Goal: Check status: Check status

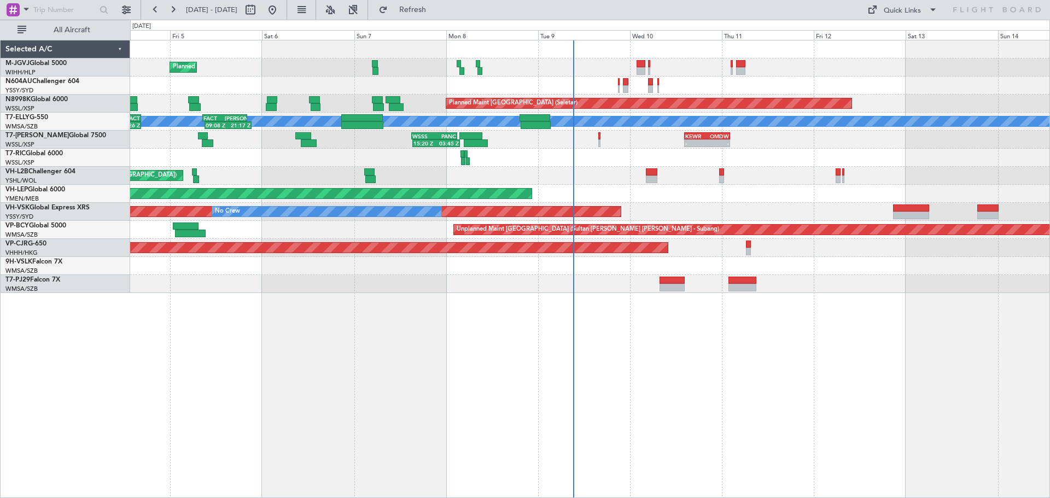
click at [468, 343] on div "Planned Maint [GEOGRAPHIC_DATA] (Seletar) Planned Maint [GEOGRAPHIC_DATA] (Sele…" at bounding box center [590, 269] width 920 height 458
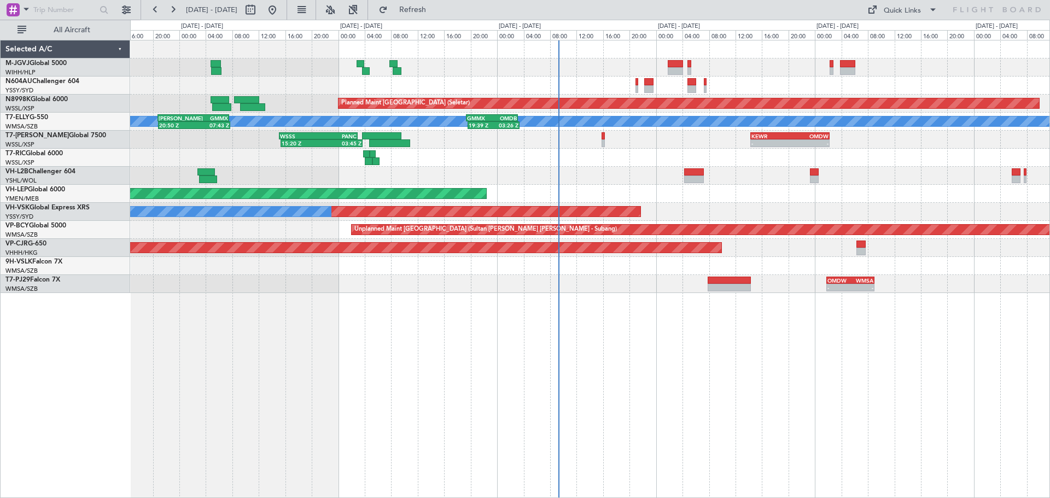
click at [567, 180] on div at bounding box center [589, 176] width 919 height 18
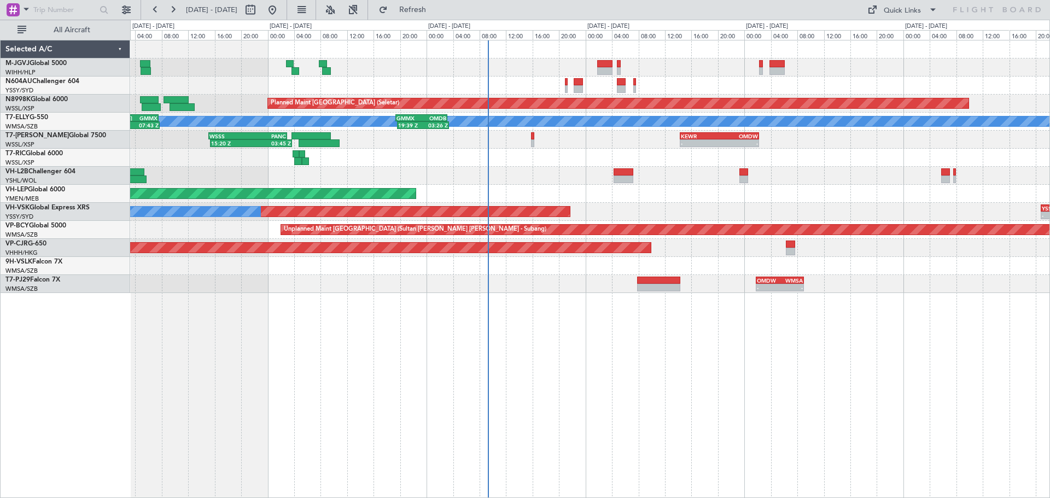
click at [448, 109] on div "Planned Maint [GEOGRAPHIC_DATA] (Seletar) Planned Maint [GEOGRAPHIC_DATA] ([GEO…" at bounding box center [589, 166] width 919 height 253
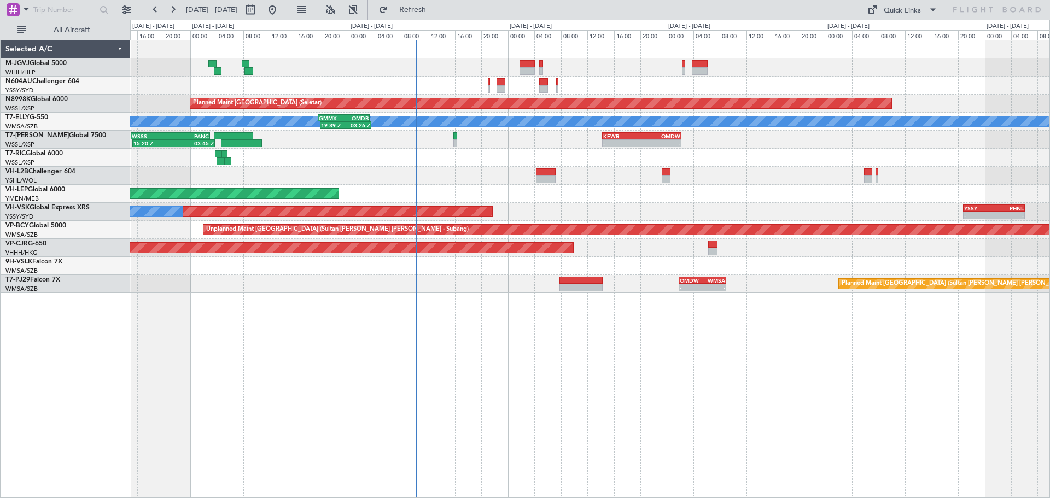
click at [794, 359] on div "Planned Maint [GEOGRAPHIC_DATA] (Seletar) Planned Maint [GEOGRAPHIC_DATA] ([GEO…" at bounding box center [590, 269] width 920 height 458
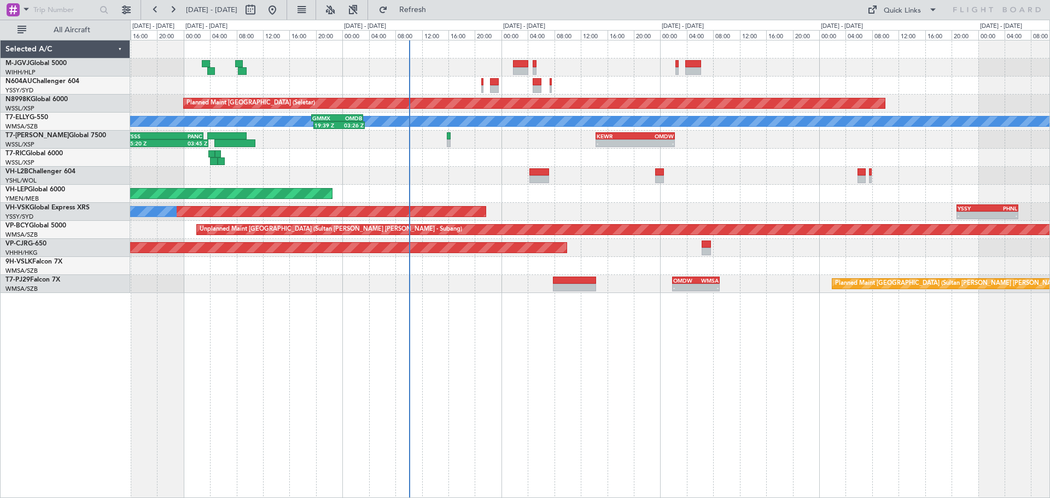
click at [679, 376] on div "Planned Maint [GEOGRAPHIC_DATA] (Seletar) Planned Maint [GEOGRAPHIC_DATA] ([GEO…" at bounding box center [590, 269] width 920 height 458
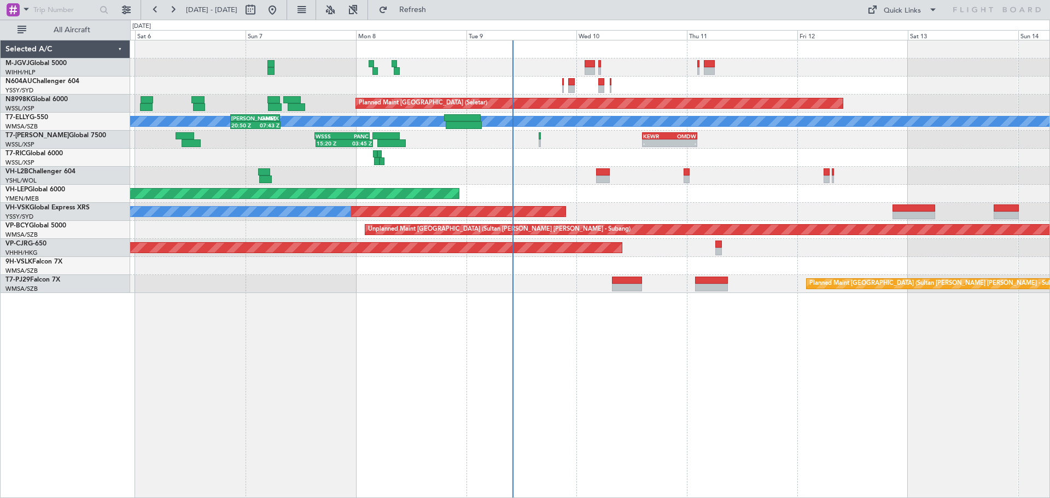
click at [774, 167] on div "Unplanned Maint [GEOGRAPHIC_DATA] ([GEOGRAPHIC_DATA])" at bounding box center [589, 176] width 919 height 18
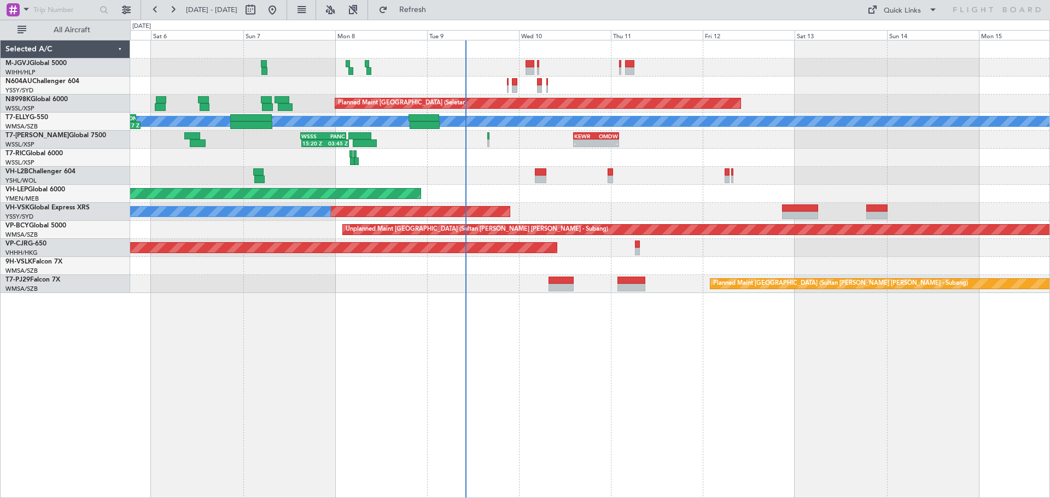
click at [474, 371] on div "Planned Maint [GEOGRAPHIC_DATA] (Seletar) Planned Maint [GEOGRAPHIC_DATA] (Sele…" at bounding box center [590, 269] width 920 height 458
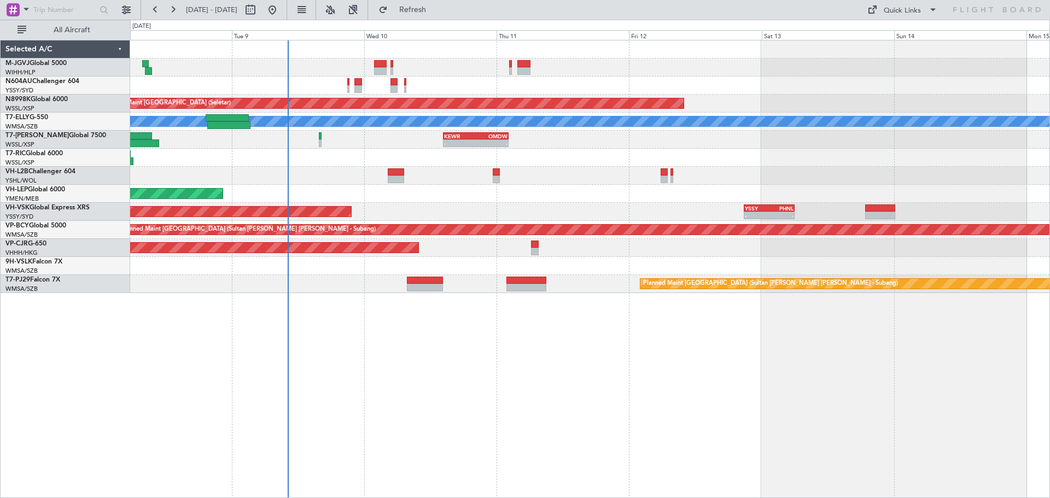
click at [613, 385] on div "Planned Maint [GEOGRAPHIC_DATA] (Seletar) Planned Maint [GEOGRAPHIC_DATA] ([GEO…" at bounding box center [590, 269] width 920 height 458
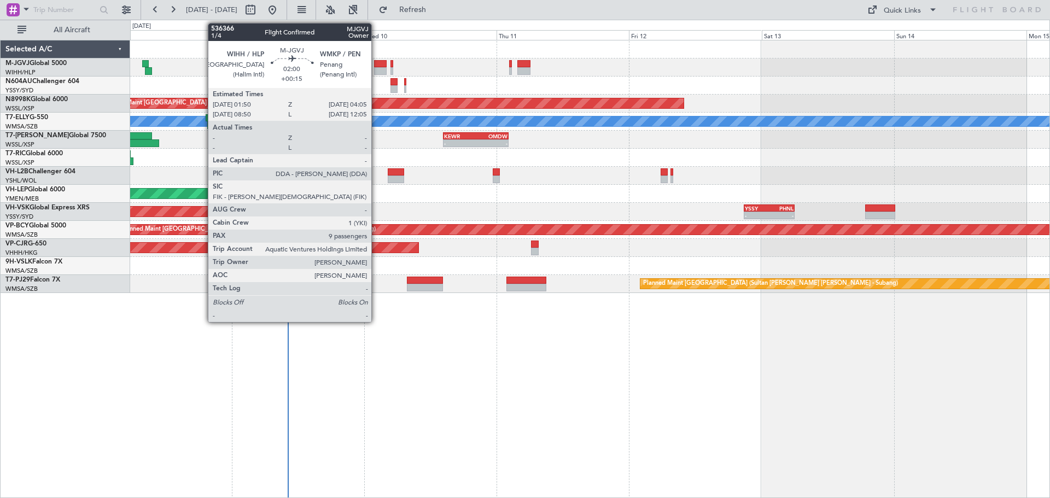
click at [376, 63] on div at bounding box center [380, 64] width 13 height 8
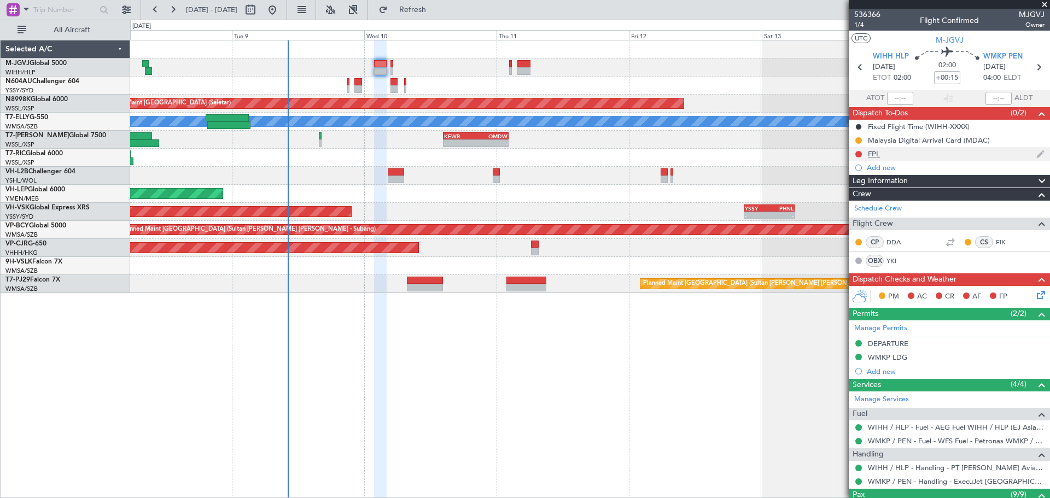
scroll to position [242, 0]
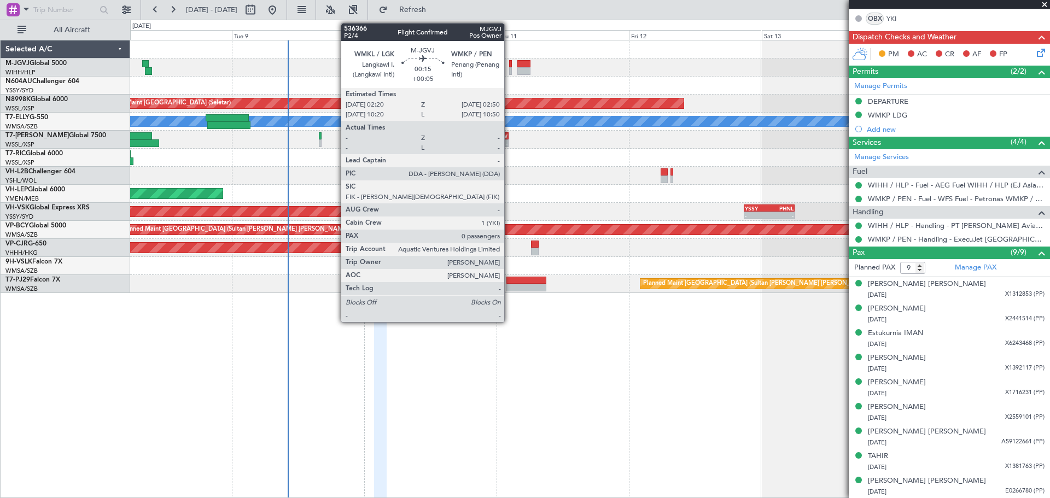
click at [509, 66] on div at bounding box center [510, 64] width 3 height 8
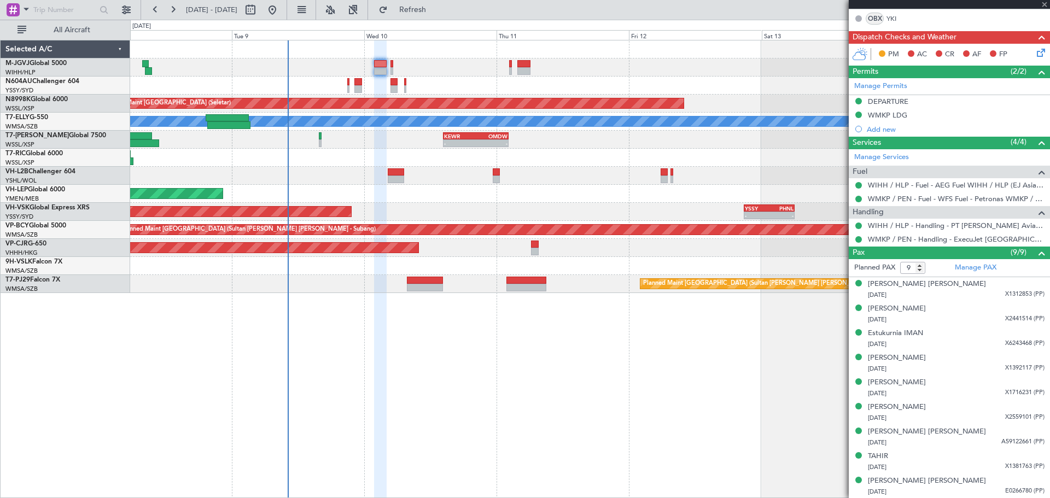
type input "+00:05"
type input "0"
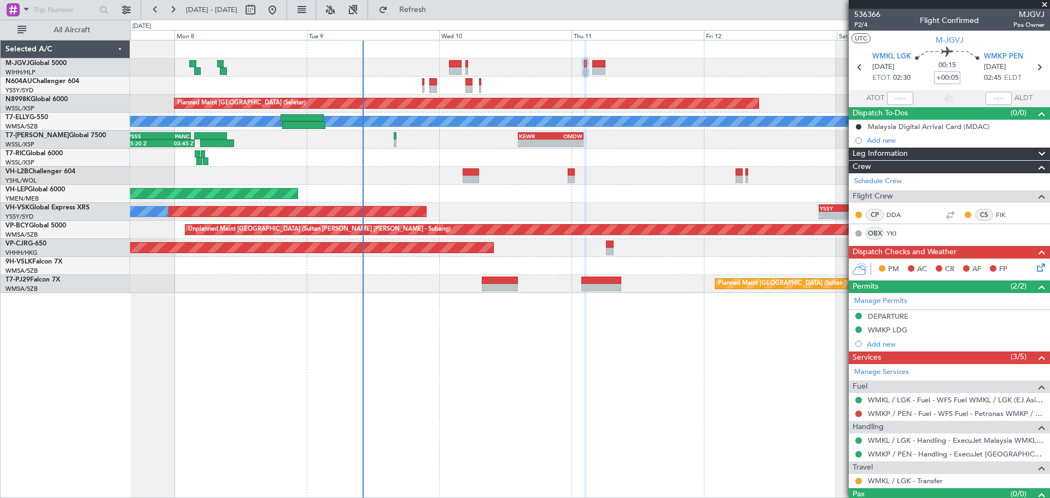
click at [522, 78] on div "Planned Maint [GEOGRAPHIC_DATA] (Seletar) Planned Maint [GEOGRAPHIC_DATA] ([GEO…" at bounding box center [589, 166] width 919 height 253
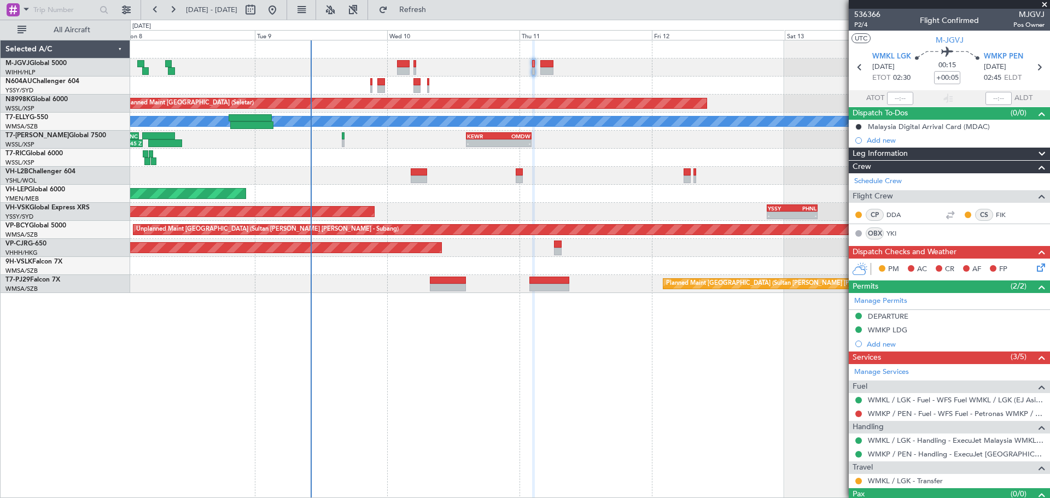
click at [417, 139] on div "- - KEWR 14:20 Z OMDW 02:15 Z 15:20 Z 03:45 Z WSSS 15:05 Z PANC 03:00 Z" at bounding box center [589, 140] width 919 height 18
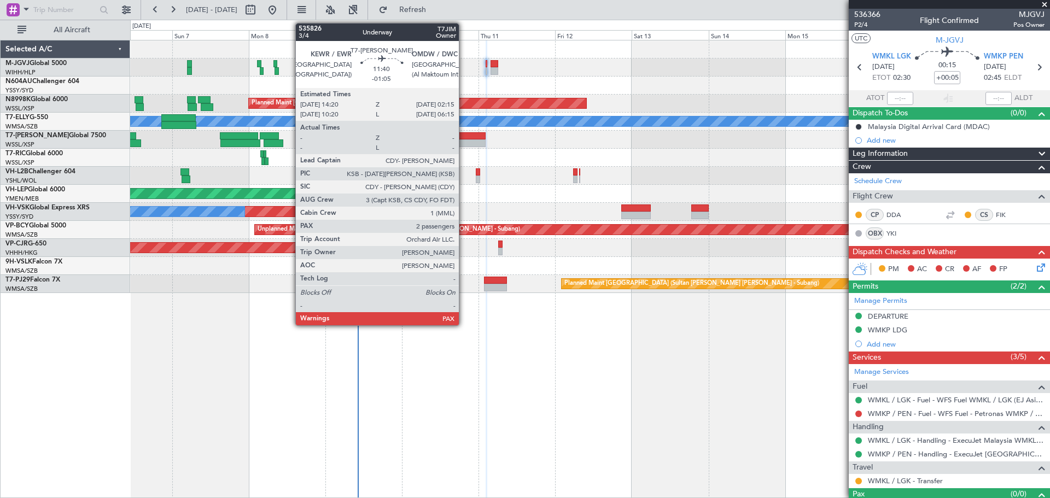
click at [464, 136] on div at bounding box center [466, 136] width 38 height 8
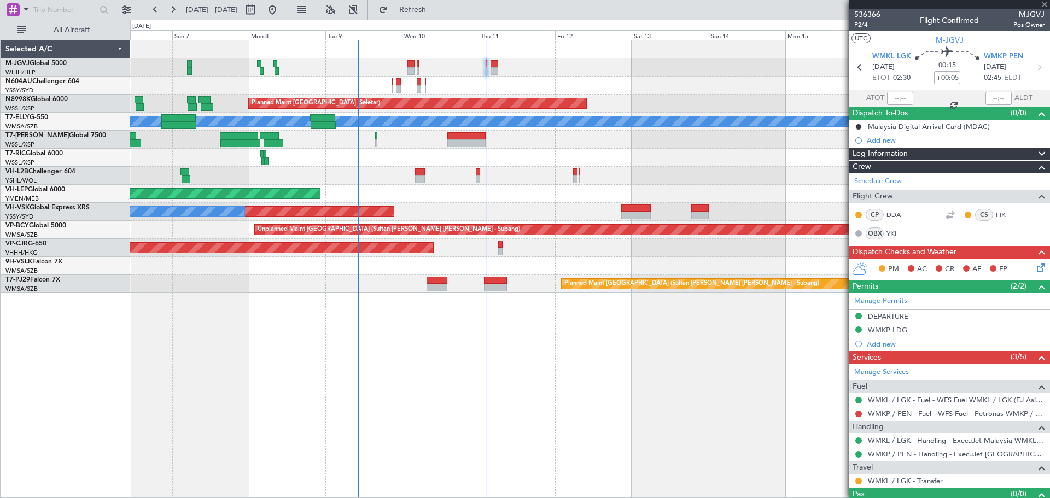
type input "-01:05"
type input "2"
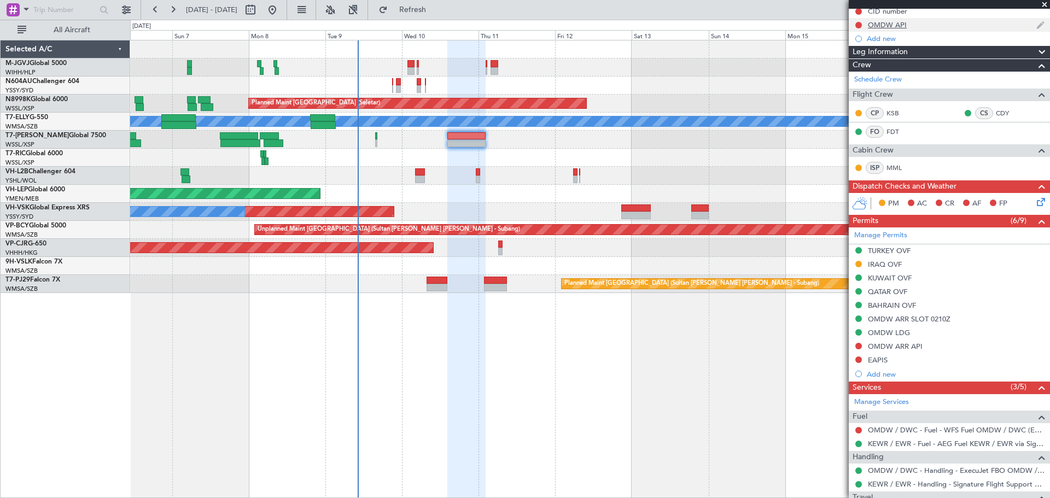
scroll to position [215, 0]
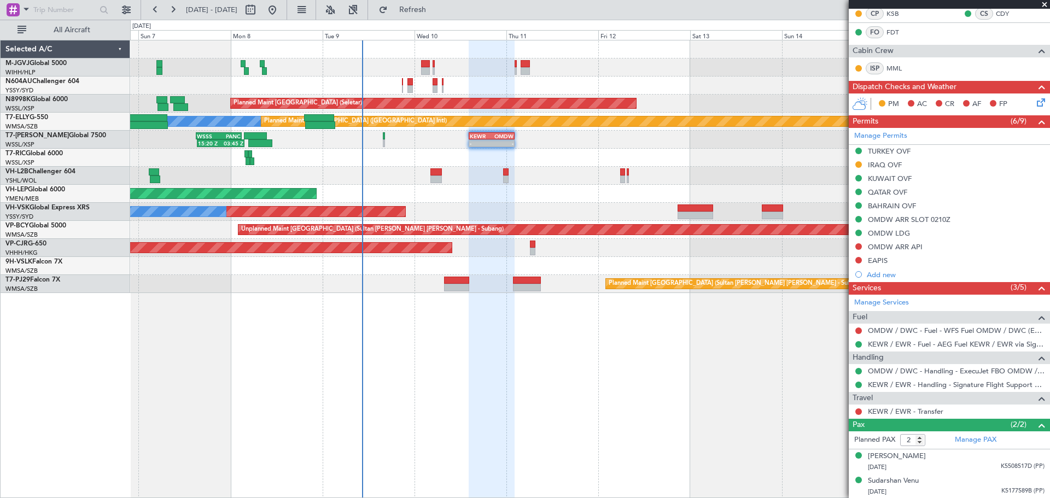
click at [367, 363] on div "Planned Maint [GEOGRAPHIC_DATA] (Seletar) Planned Maint [GEOGRAPHIC_DATA] (Sele…" at bounding box center [590, 269] width 920 height 458
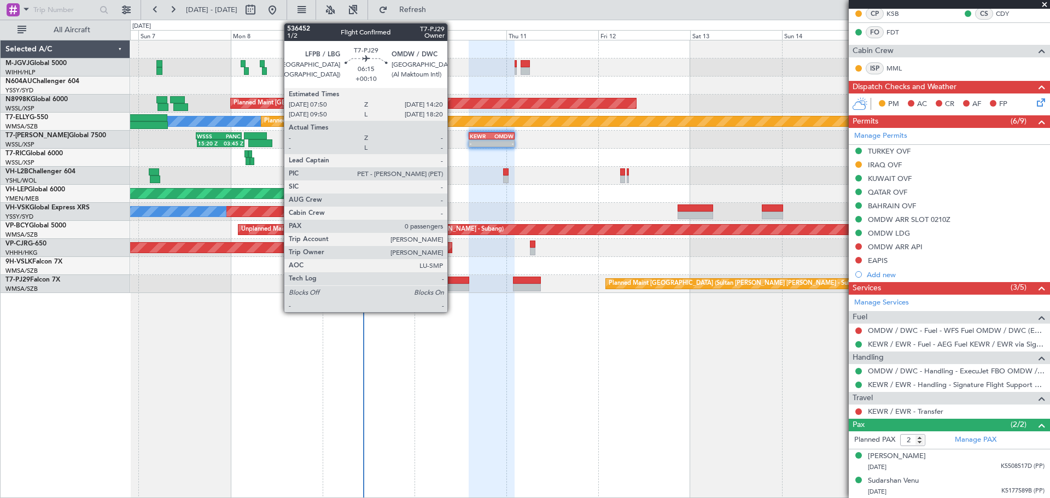
click at [452, 281] on div at bounding box center [456, 281] width 25 height 8
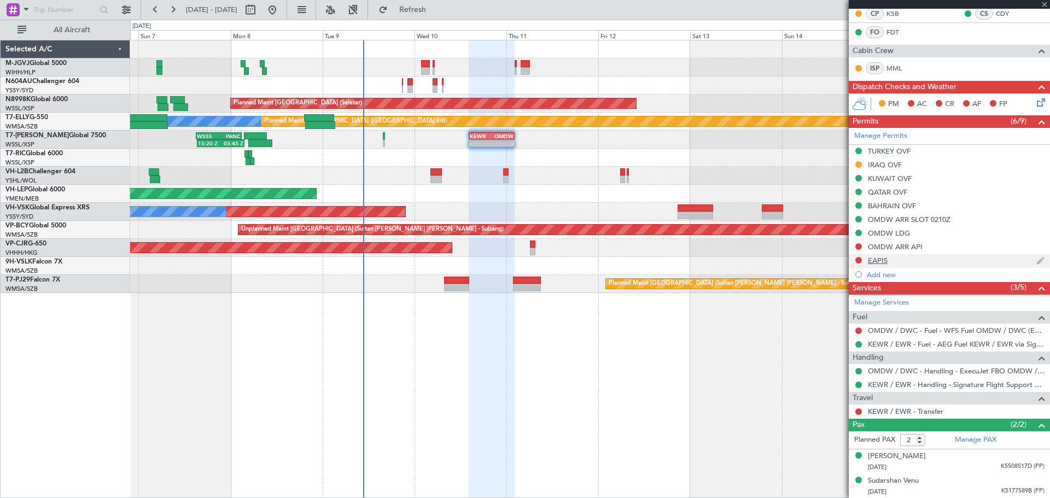
type input "+00:10"
type input "0"
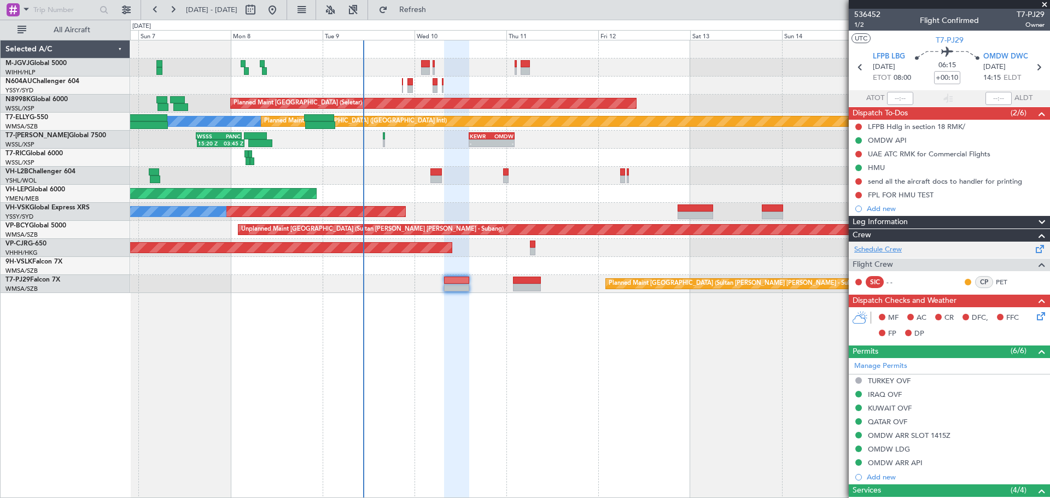
click at [871, 250] on link "Schedule Crew" at bounding box center [878, 249] width 48 height 11
